Goal: Information Seeking & Learning: Learn about a topic

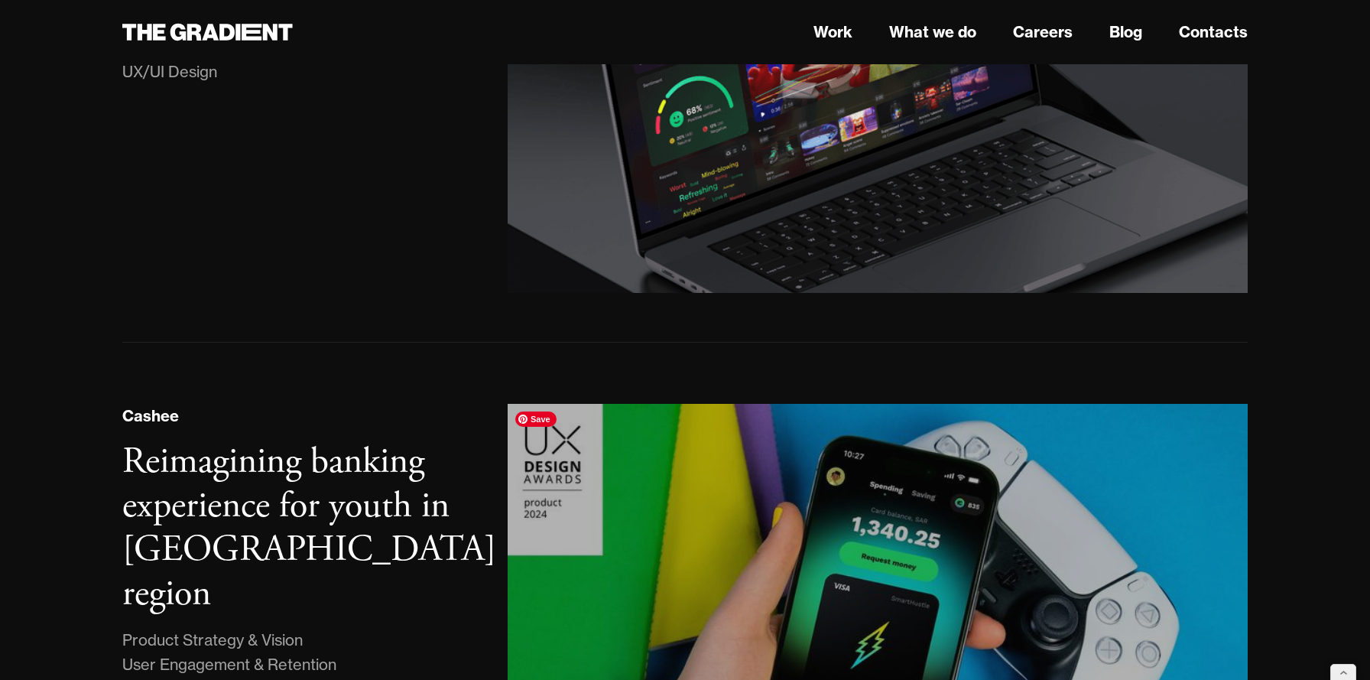
scroll to position [645, 0]
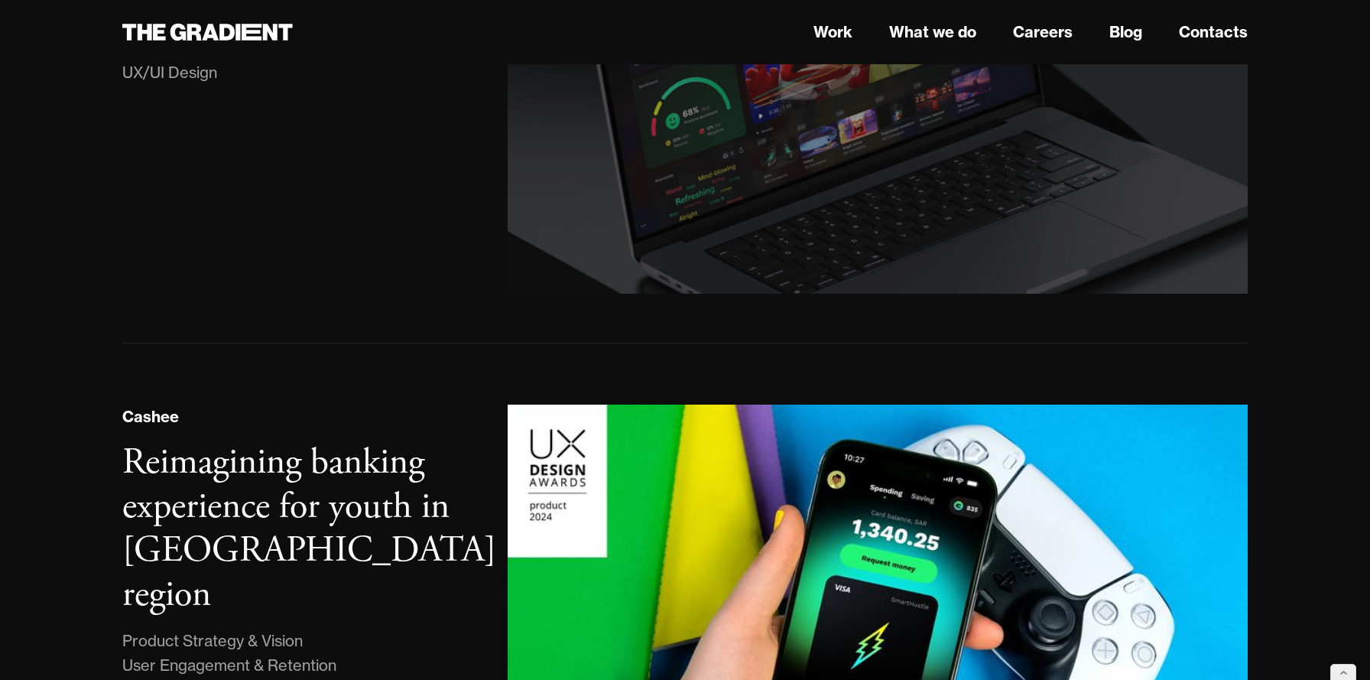
click at [748, 222] on img at bounding box center [877, 62] width 755 height 472
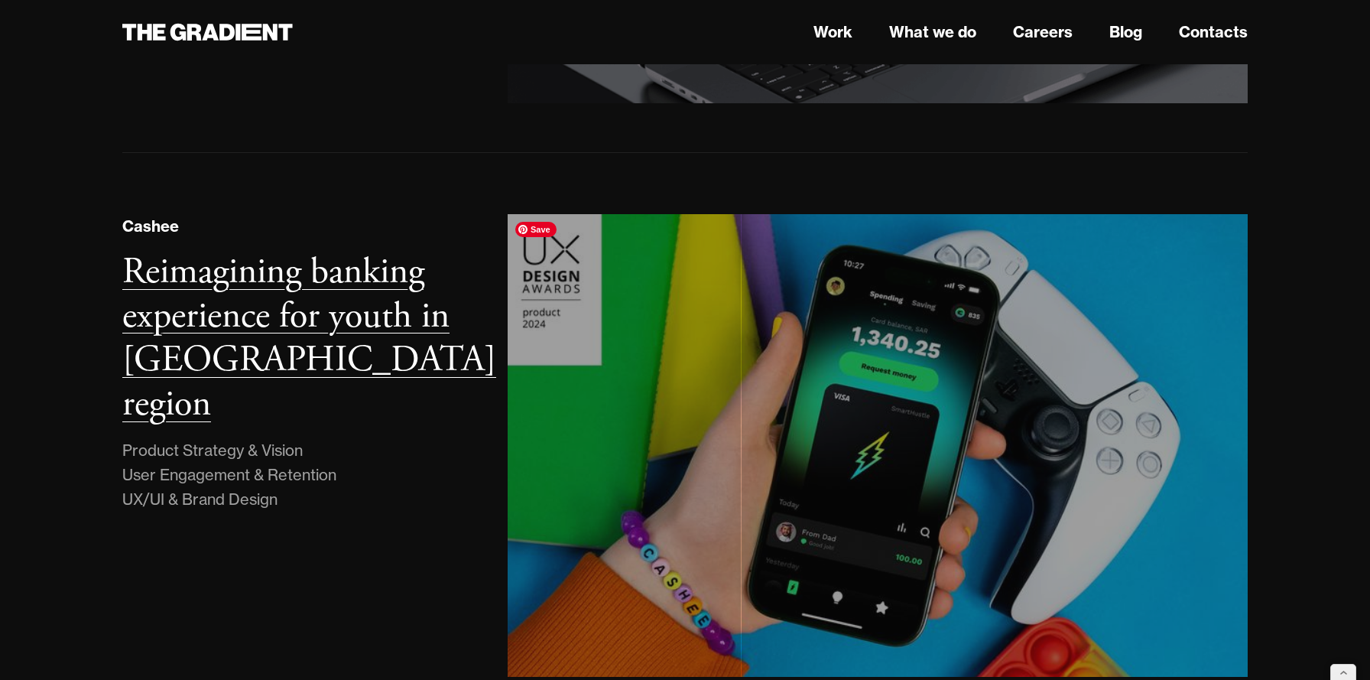
scroll to position [851, 0]
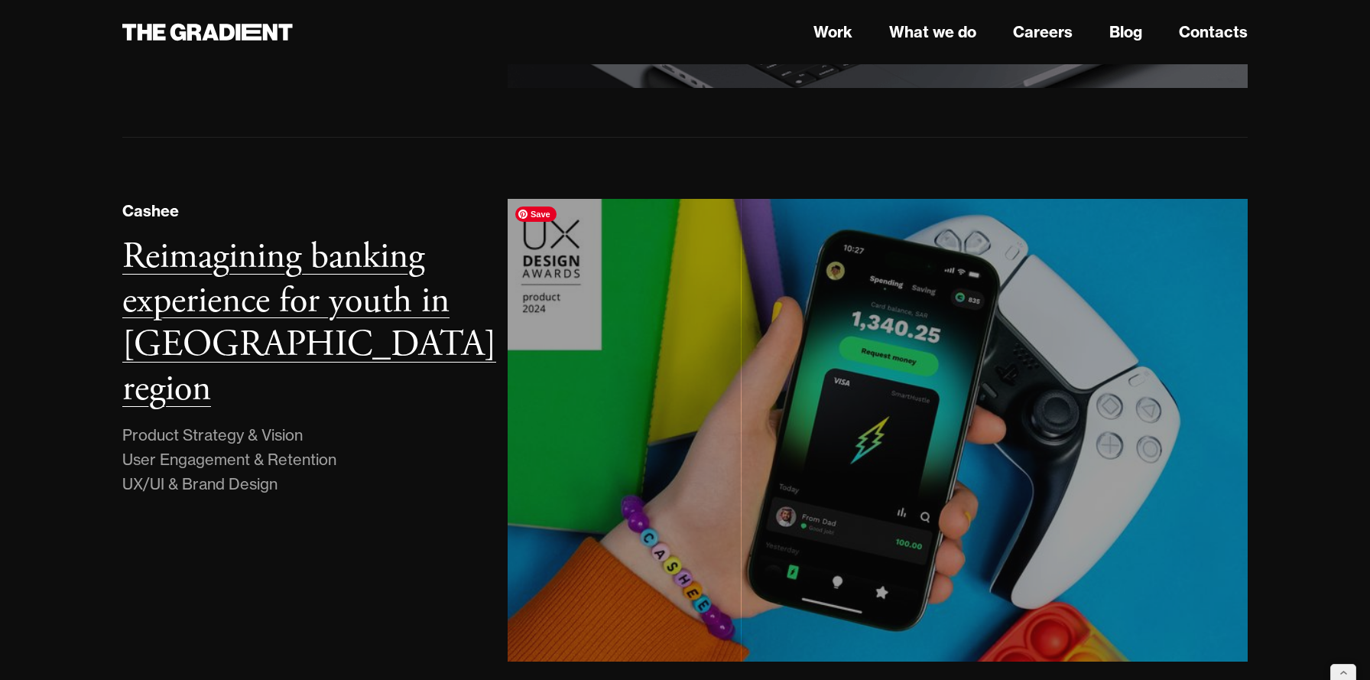
click at [632, 353] on img at bounding box center [877, 430] width 755 height 472
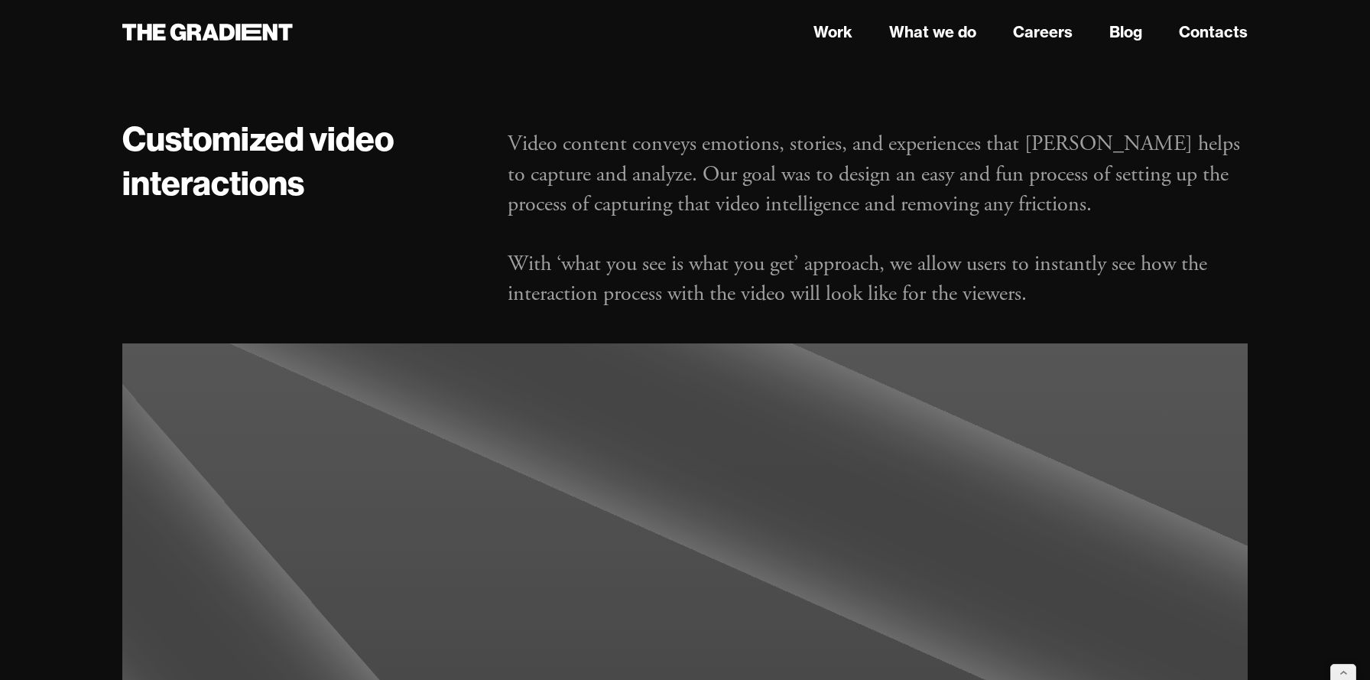
scroll to position [2857, 0]
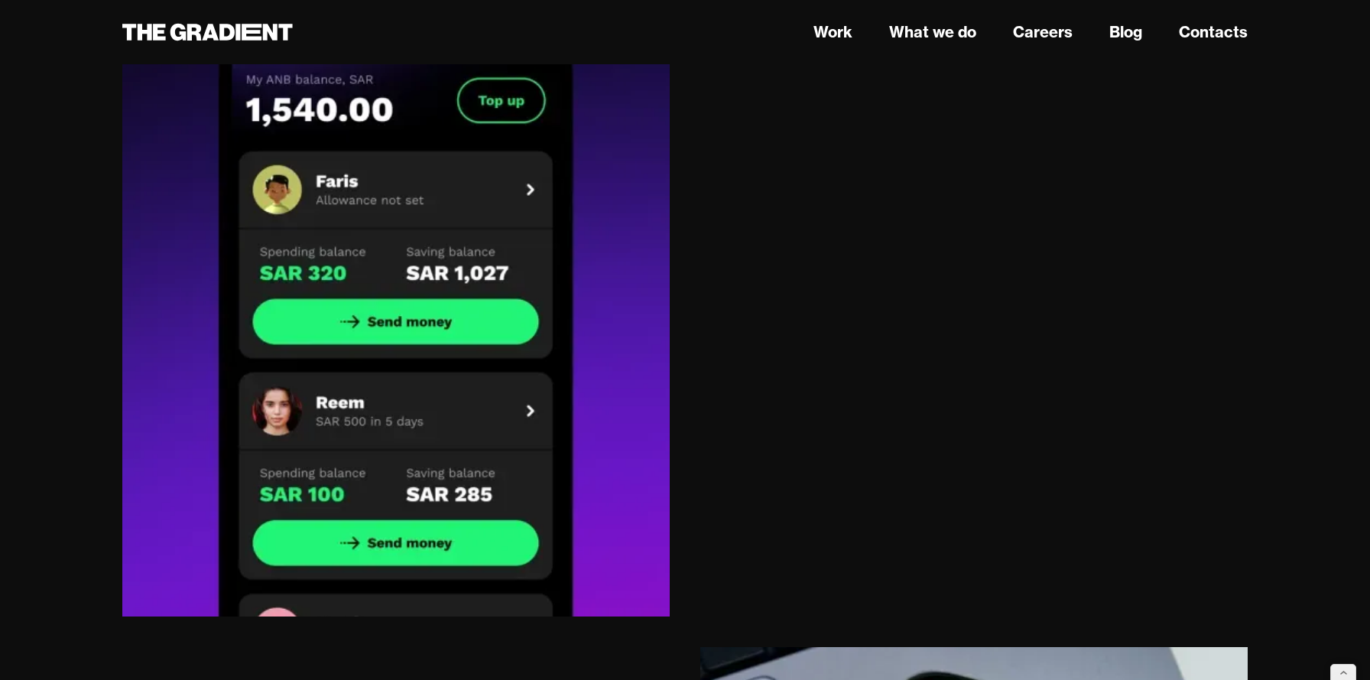
scroll to position [11913, 0]
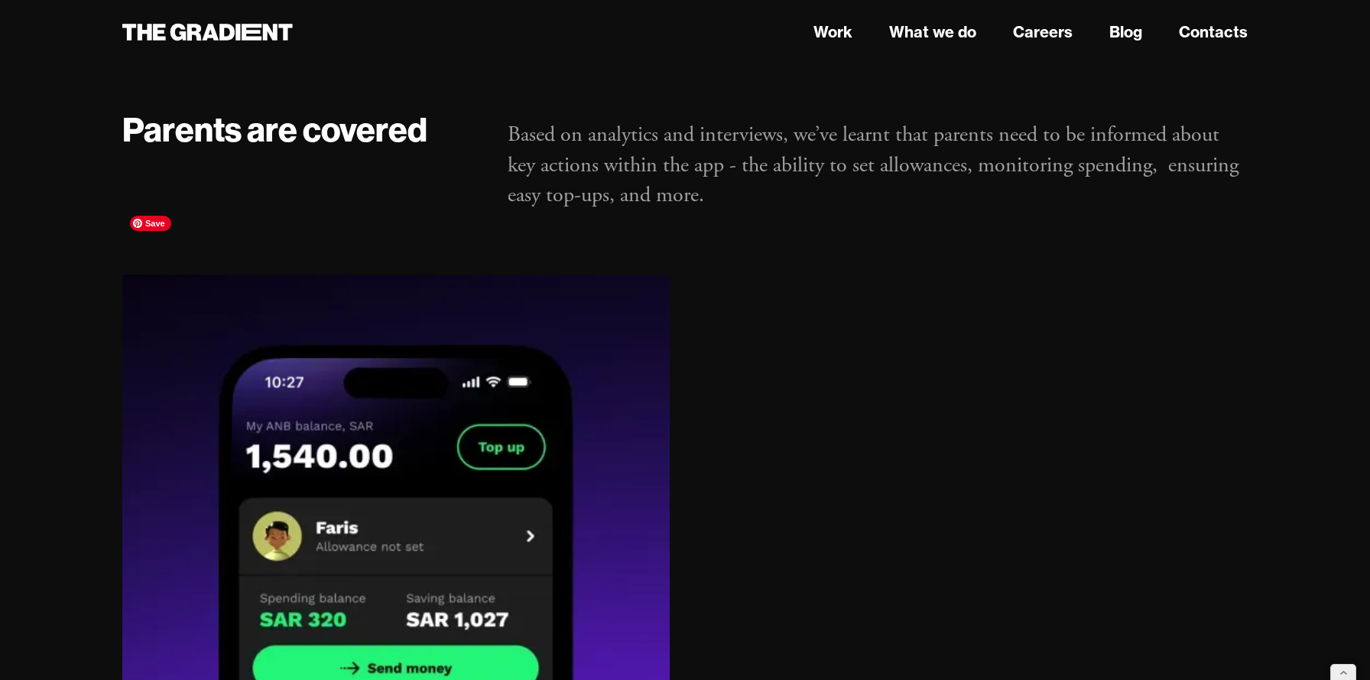
drag, startPoint x: 645, startPoint y: 315, endPoint x: 619, endPoint y: 381, distance: 70.4
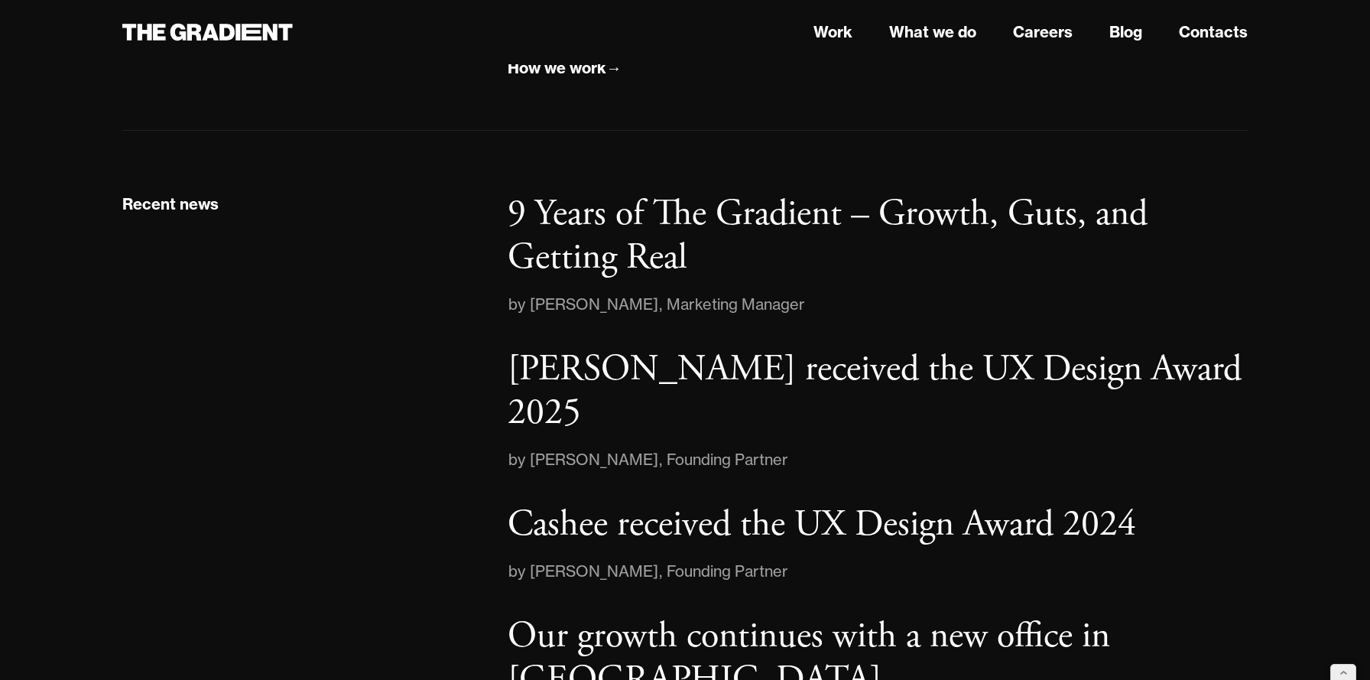
scroll to position [2251, 0]
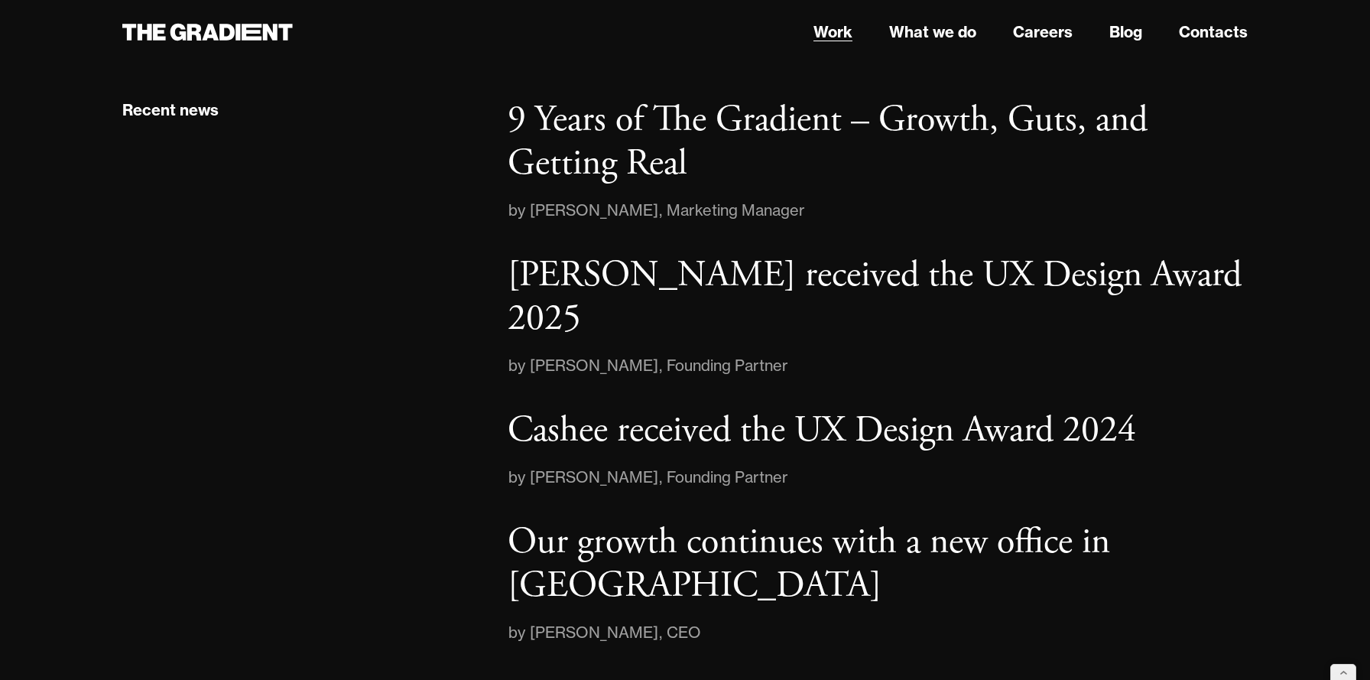
click at [843, 34] on link "Work" at bounding box center [833, 32] width 39 height 23
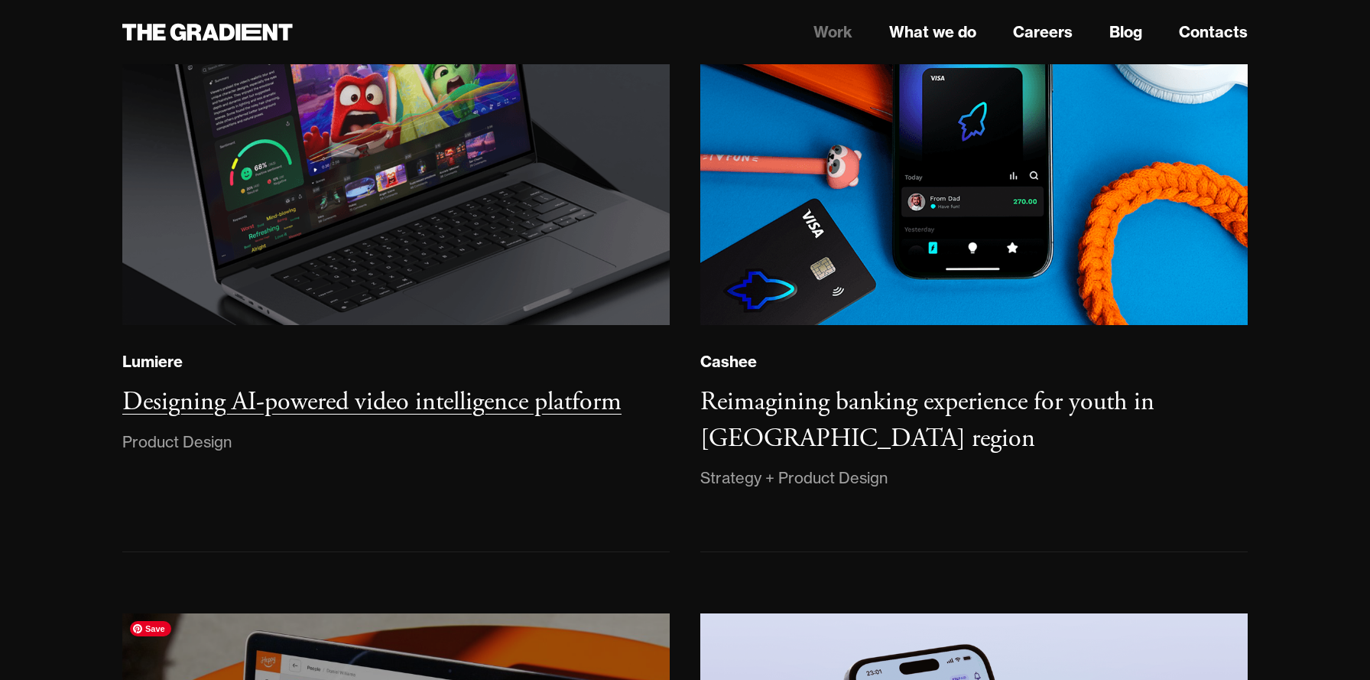
scroll to position [875, 0]
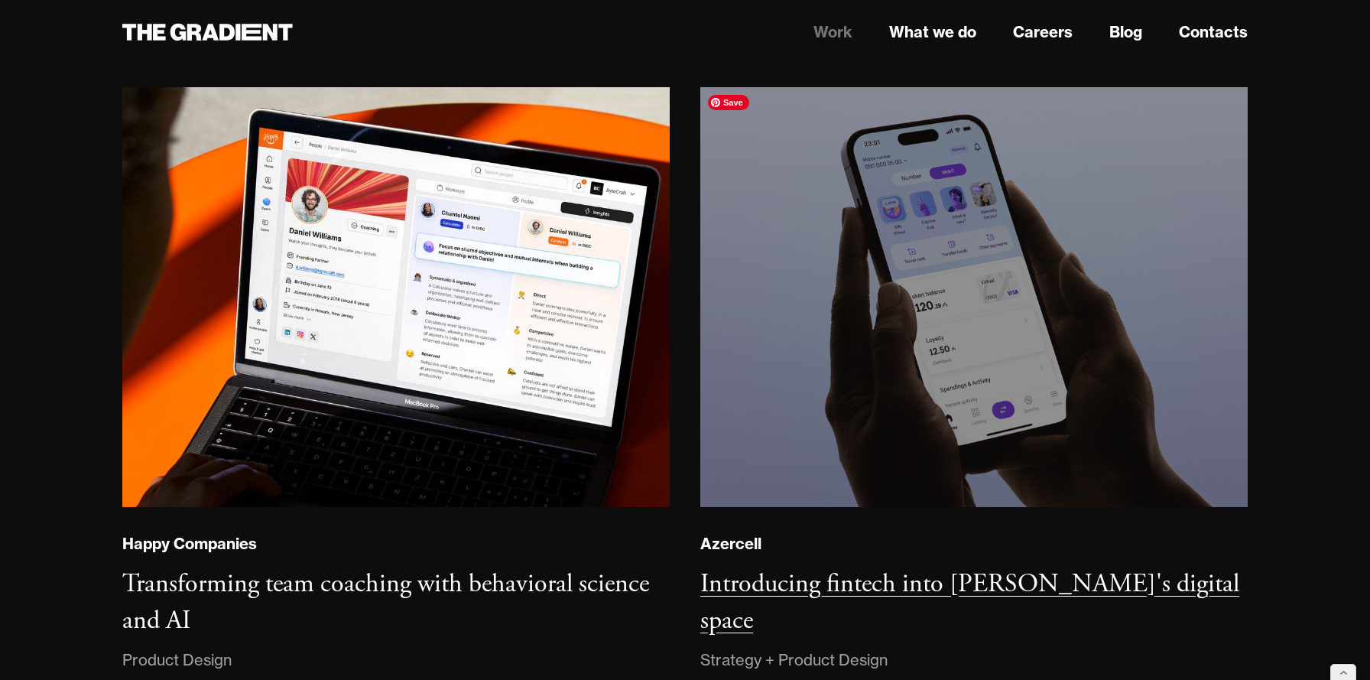
click at [802, 418] on img at bounding box center [974, 297] width 558 height 428
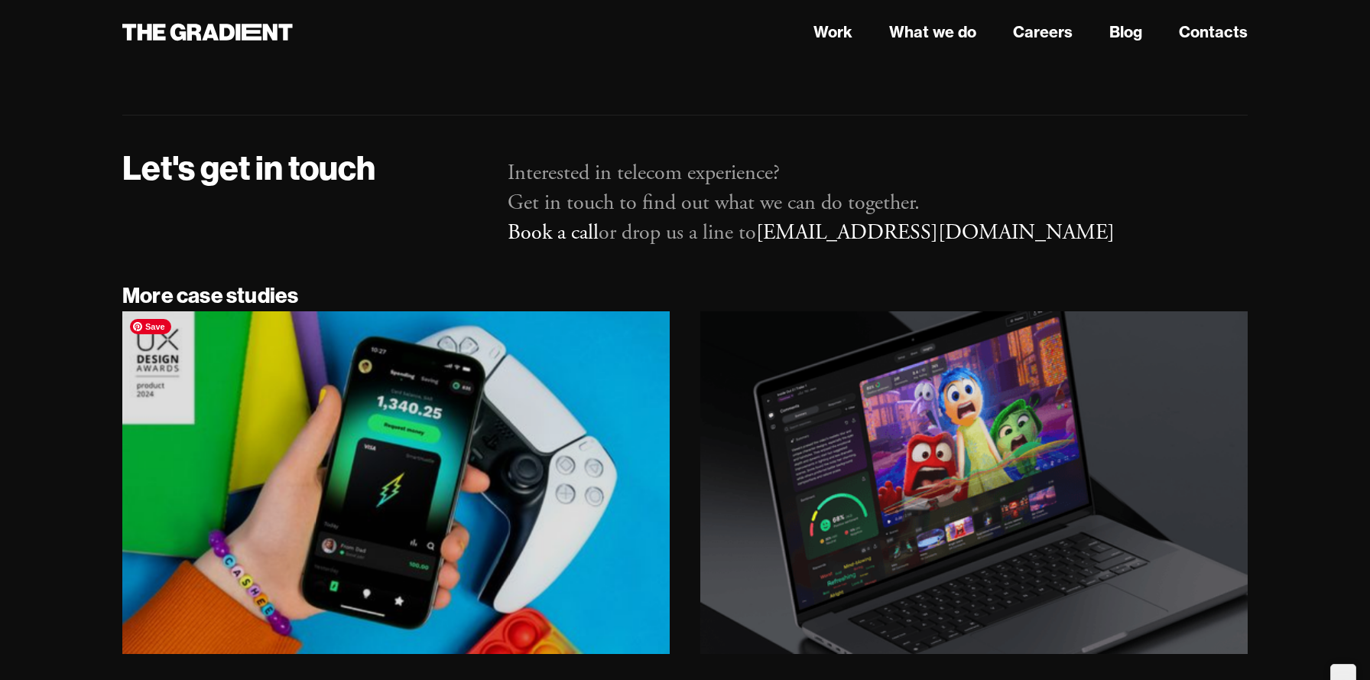
scroll to position [11917, 0]
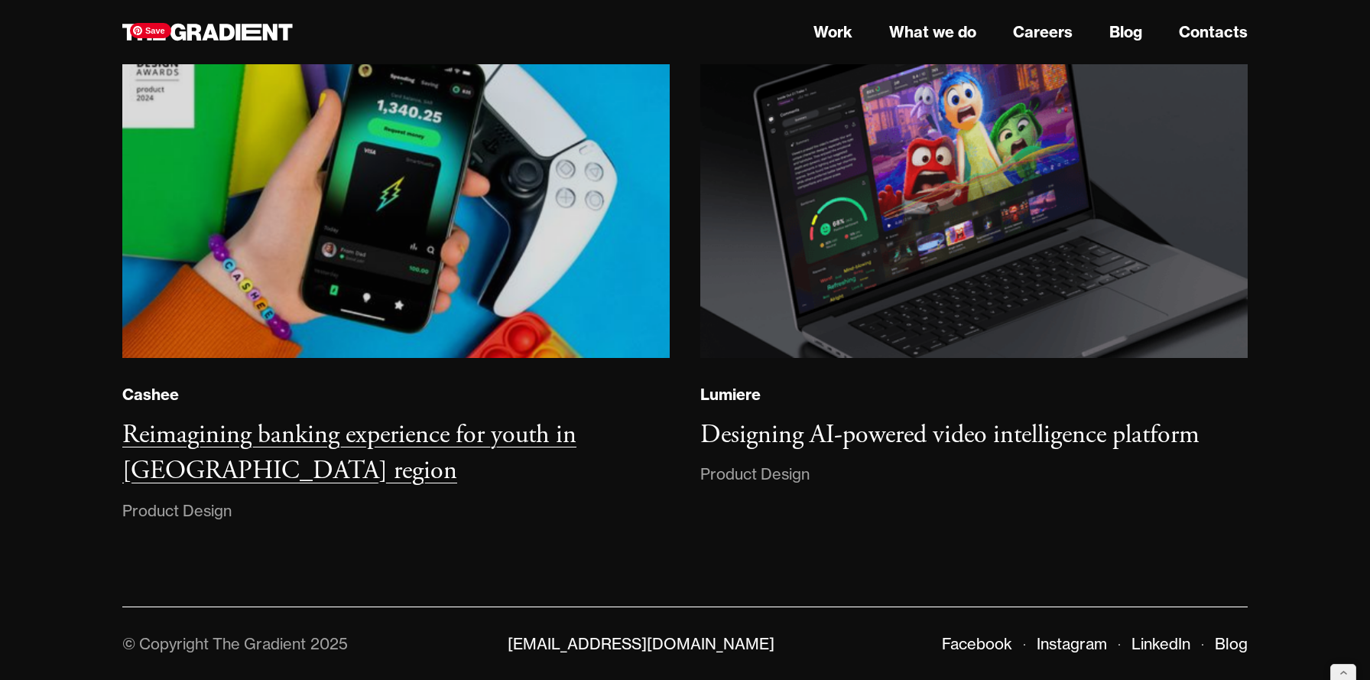
click at [477, 421] on h3 "Reimagining banking experience for youth in MENA region" at bounding box center [349, 453] width 454 height 70
